Goal: Find specific page/section: Find specific page/section

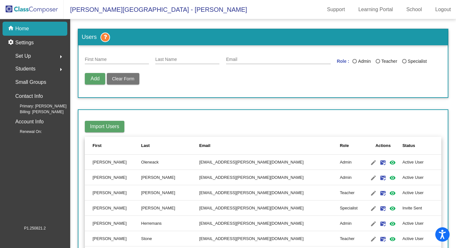
click at [53, 10] on img at bounding box center [32, 9] width 64 height 19
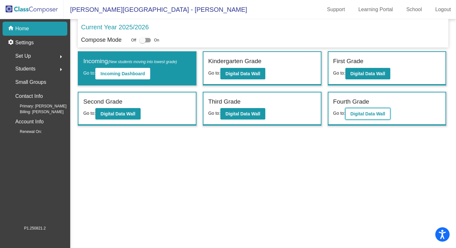
click at [368, 112] on b "Digital Data Wall" at bounding box center [368, 113] width 35 height 5
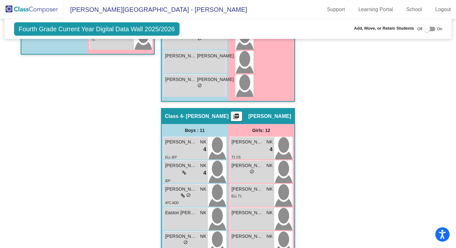
scroll to position [440, 0]
